Goal: Information Seeking & Learning: Learn about a topic

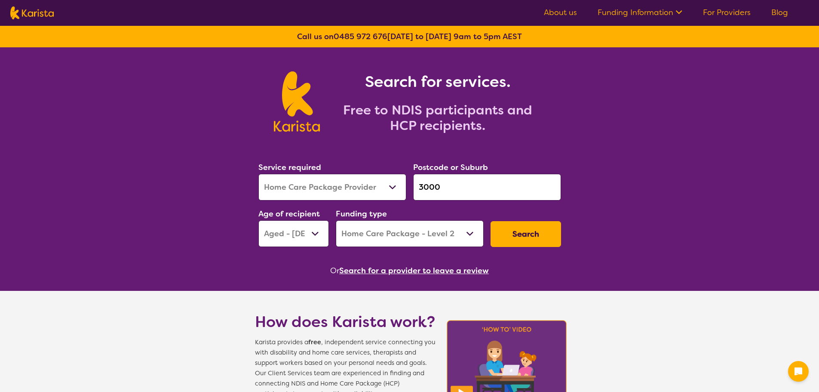
select select "Home Care Package Provider"
select select "AG"
select select "HCP2"
drag, startPoint x: 0, startPoint y: 0, endPoint x: 334, endPoint y: 194, distance: 386.1
click at [334, 194] on select "Allied Health Assistant Assessment ([MEDICAL_DATA] or [MEDICAL_DATA]) Behaviour…" at bounding box center [332, 187] width 148 height 27
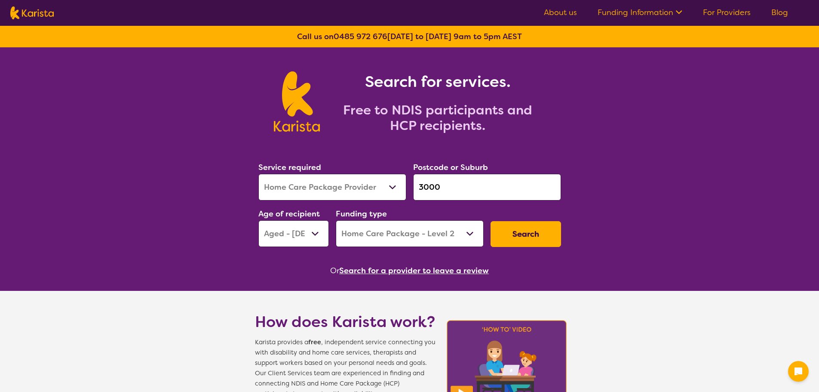
select select "Personal care"
click at [258, 174] on select "Allied Health Assistant Assessment ([MEDICAL_DATA] or [MEDICAL_DATA]) Behaviour…" at bounding box center [332, 187] width 148 height 27
select select
click at [470, 186] on input "3000" at bounding box center [487, 187] width 148 height 27
drag, startPoint x: 358, startPoint y: 175, endPoint x: 291, endPoint y: 172, distance: 66.3
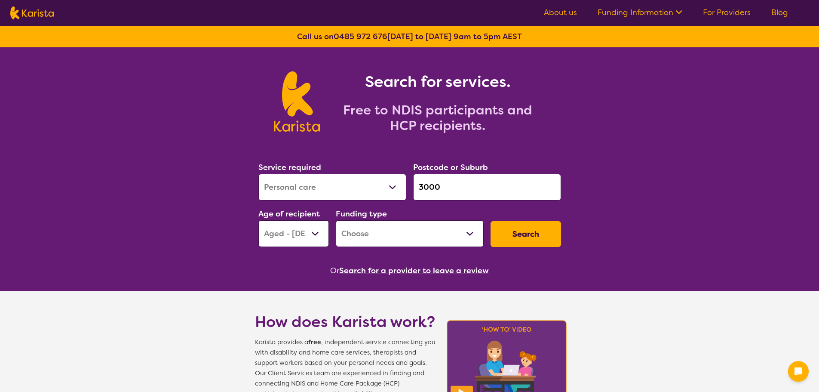
click at [291, 173] on div "Service required Allied Health Assistant Assessment ([MEDICAL_DATA] or [MEDICAL…" at bounding box center [410, 203] width 310 height 93
paste input "38"
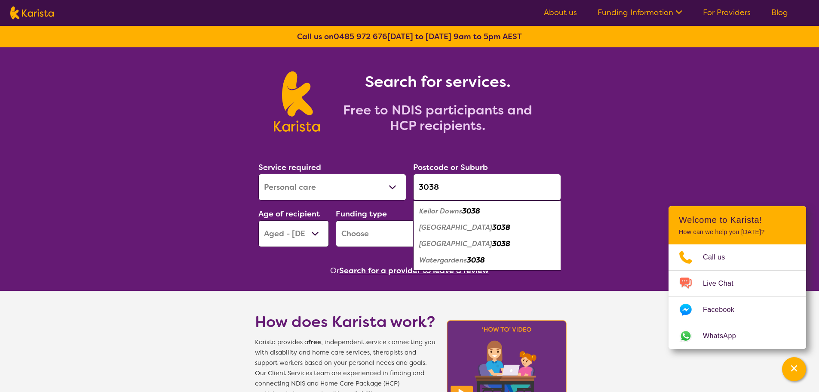
type input "3038"
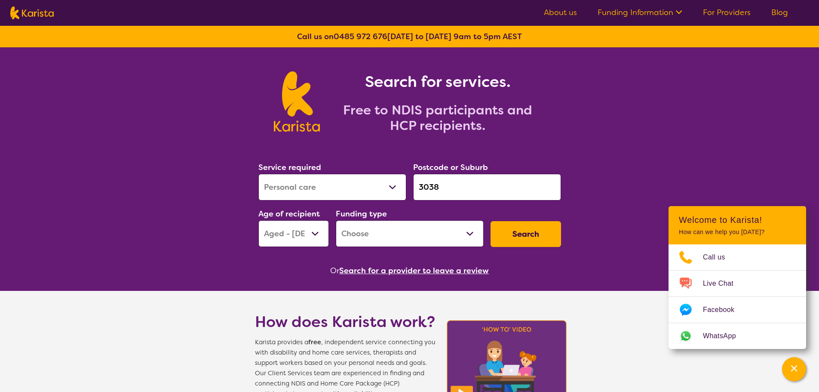
click at [318, 234] on select "Early Childhood - 0 to 9 Child - 10 to 11 Adolescent - 12 to 17 Adult - 18 to 6…" at bounding box center [293, 233] width 71 height 27
select select "AD"
click at [258, 220] on select "Early Childhood - 0 to 9 Child - 10 to 11 Adolescent - 12 to 17 Adult - 18 to 6…" at bounding box center [293, 233] width 71 height 27
click at [447, 236] on select "Home Care Package (HCP) National Disability Insurance Scheme (NDIS) I don't know" at bounding box center [410, 233] width 148 height 27
select select "HCP"
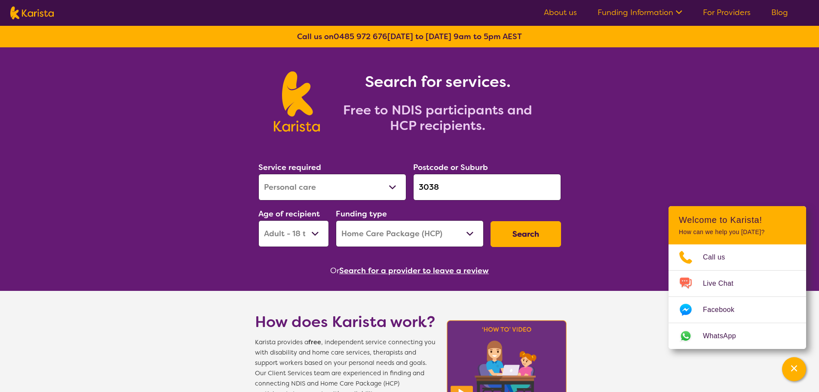
click at [336, 220] on select "Home Care Package (HCP) National Disability Insurance Scheme (NDIS) I don't know" at bounding box center [410, 233] width 148 height 27
click at [524, 227] on button "Search" at bounding box center [526, 234] width 71 height 26
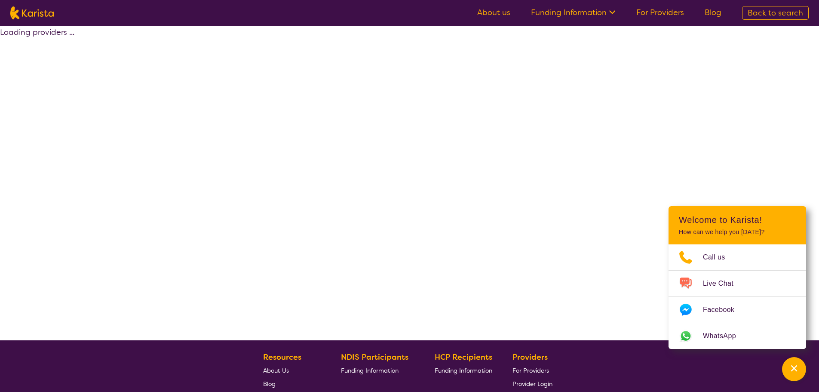
select select "by_score"
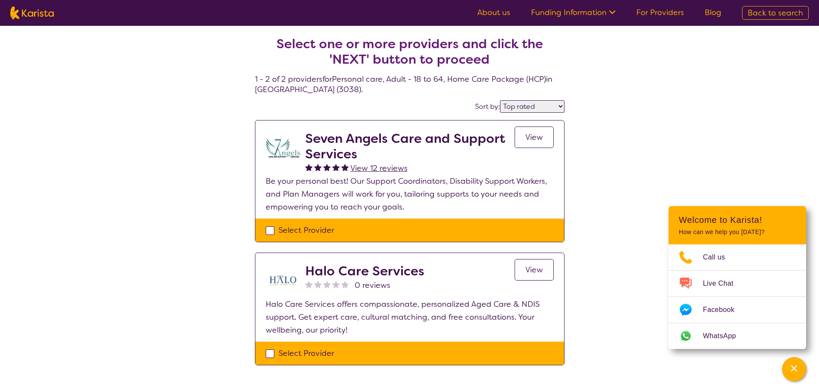
select select "Personal care"
select select "AD"
select select "HCP"
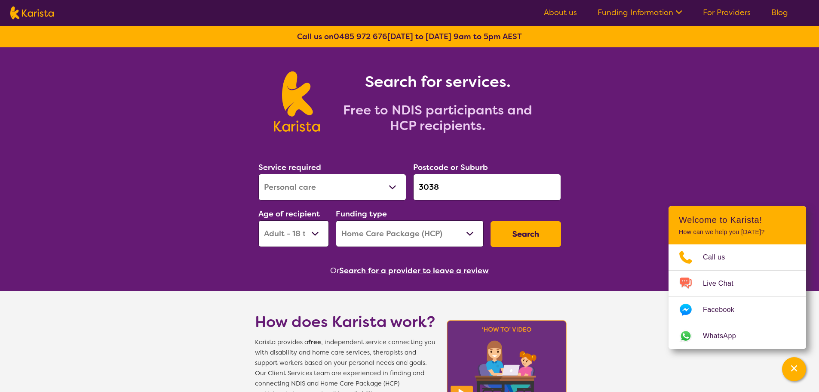
click at [288, 197] on select "Allied Health Assistant Assessment ([MEDICAL_DATA] or [MEDICAL_DATA]) Behaviour…" at bounding box center [332, 187] width 148 height 27
select select "[MEDICAL_DATA]"
click at [258, 174] on select "Allied Health Assistant Assessment ([MEDICAL_DATA] or [MEDICAL_DATA]) Behaviour…" at bounding box center [332, 187] width 148 height 27
click at [426, 229] on select "Home Care Package (HCP) National Disability Insurance Scheme (NDIS) I don't know" at bounding box center [410, 233] width 148 height 27
select select "NDIS"
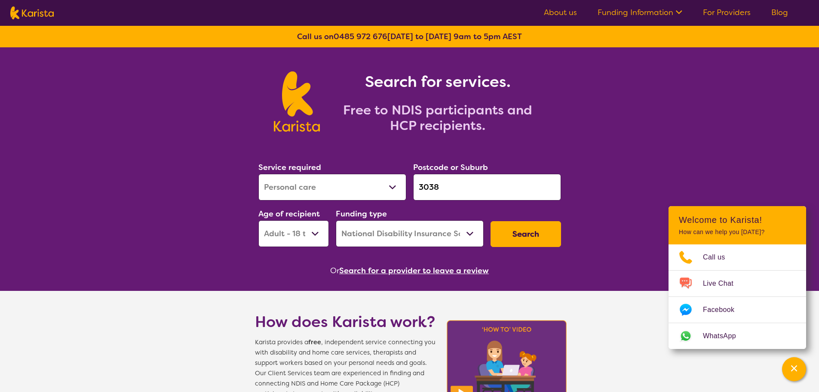
click at [336, 220] on select "Home Care Package (HCP) National Disability Insurance Scheme (NDIS) I don't know" at bounding box center [410, 233] width 148 height 27
click at [523, 227] on button "Search" at bounding box center [526, 234] width 71 height 26
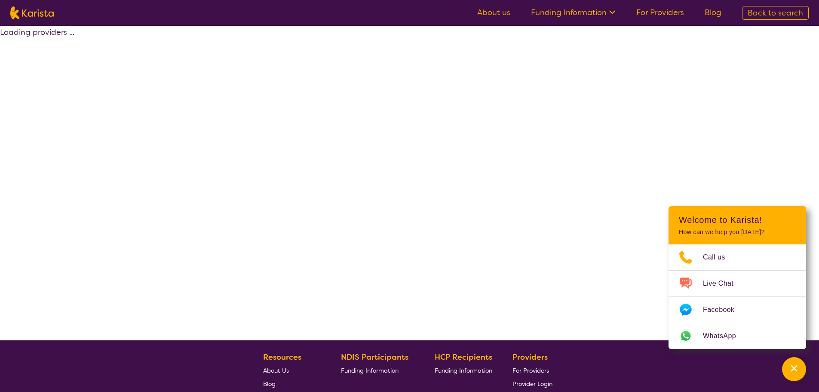
select select "by_score"
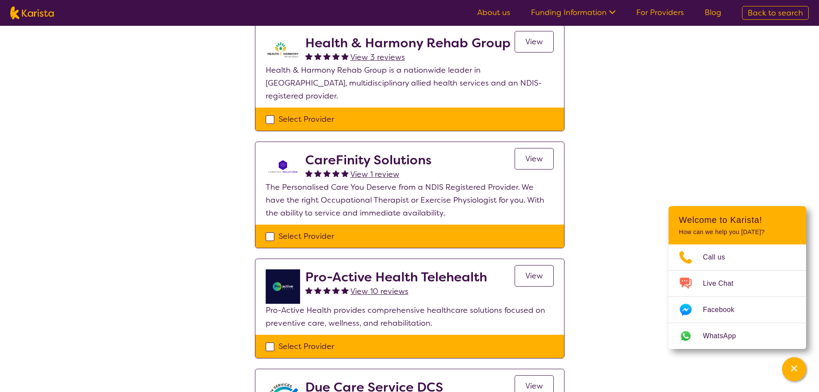
scroll to position [473, 0]
